Goal: Find specific page/section: Find specific page/section

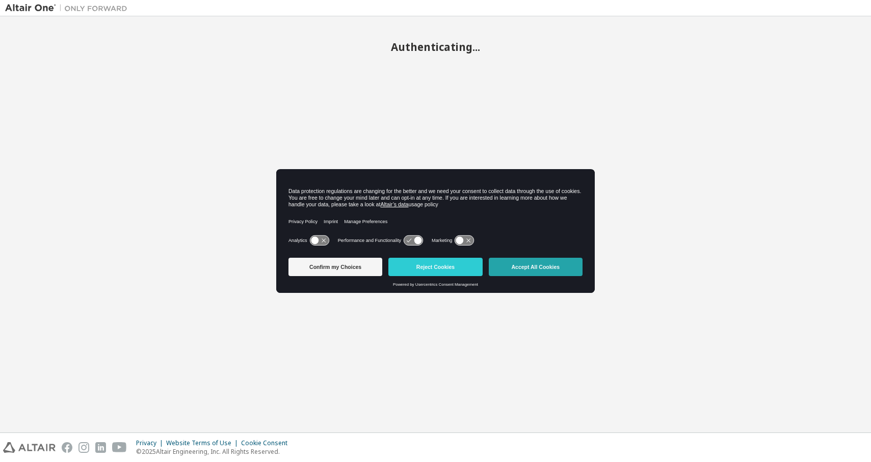
click at [555, 270] on button "Accept All Cookies" at bounding box center [536, 267] width 94 height 18
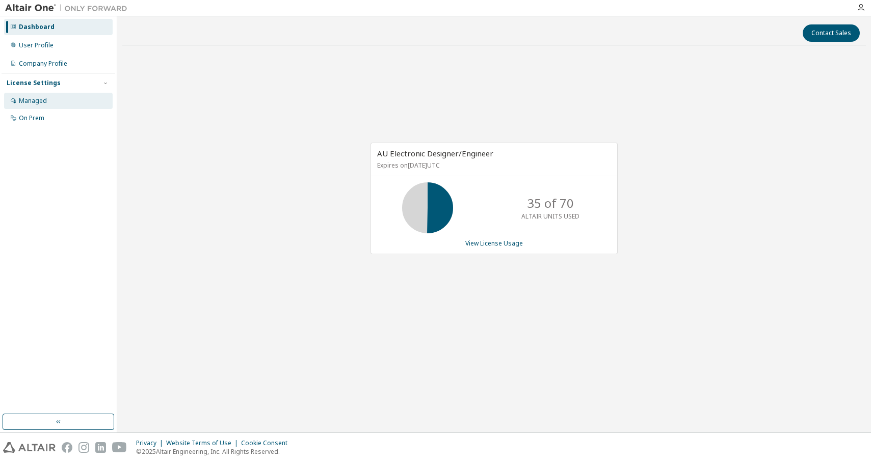
click at [34, 98] on div "Managed" at bounding box center [33, 101] width 28 height 8
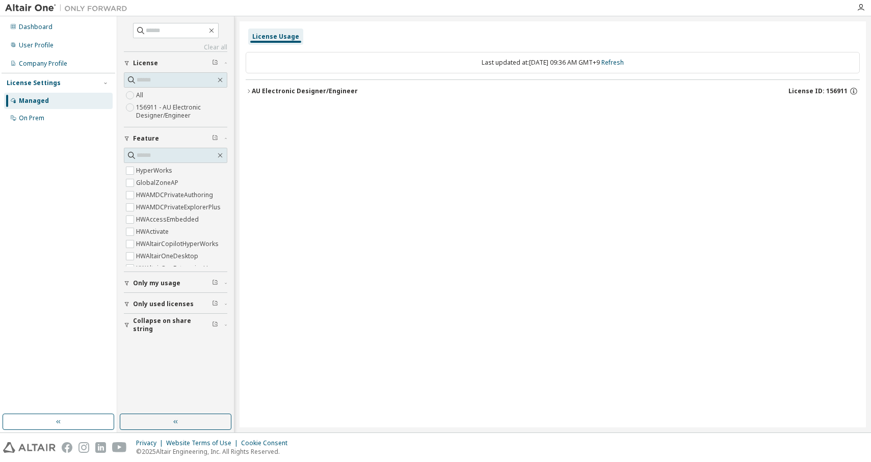
click at [37, 8] on img at bounding box center [68, 8] width 127 height 10
